Goal: Information Seeking & Learning: Learn about a topic

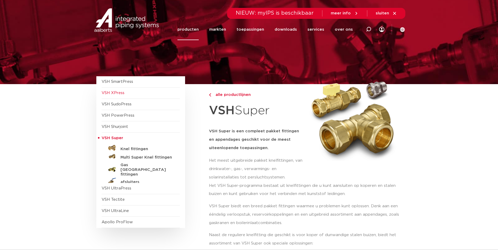
click at [118, 92] on span "VSH XPress" at bounding box center [113, 93] width 23 height 4
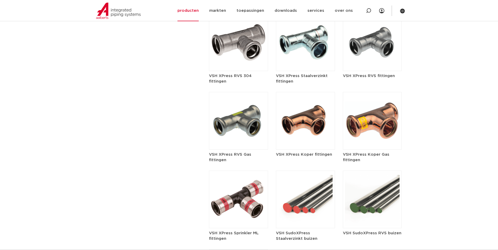
scroll to position [630, 0]
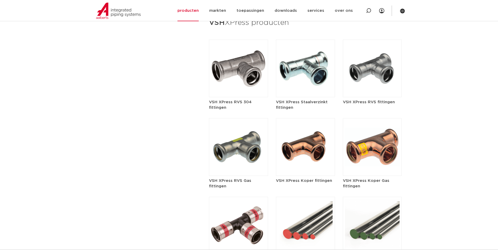
click at [307, 60] on img at bounding box center [305, 69] width 59 height 58
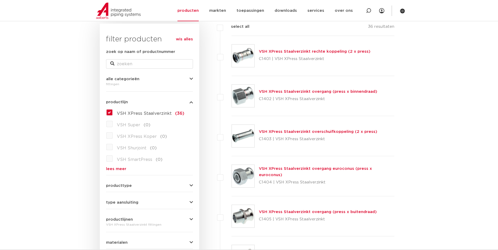
scroll to position [53, 0]
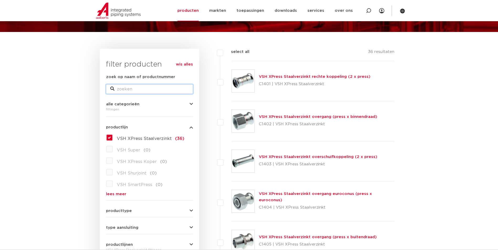
click at [127, 90] on input "zoek op naam of productnummer" at bounding box center [149, 89] width 87 height 9
type input "full flow kraan"
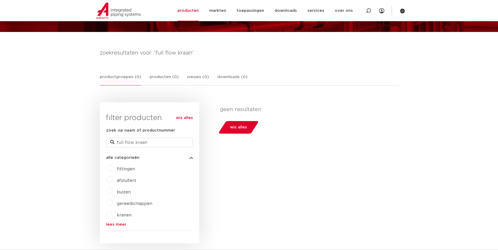
click at [113, 180] on label "afsluiters" at bounding box center [125, 180] width 24 height 8
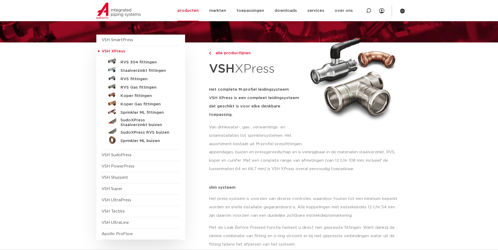
scroll to position [26, 0]
